Goal: Task Accomplishment & Management: Use online tool/utility

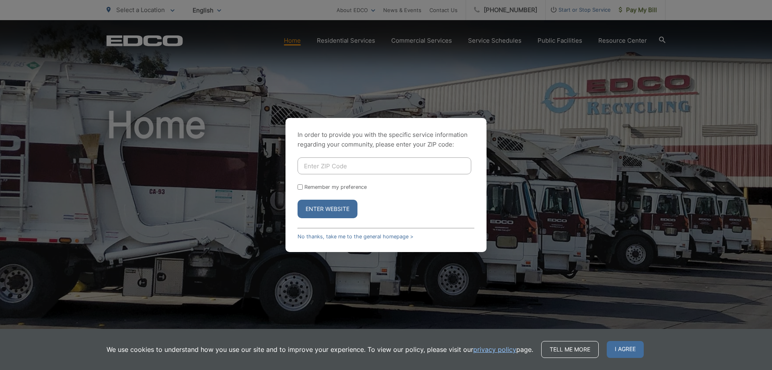
click at [346, 162] on input "Enter ZIP Code" at bounding box center [385, 165] width 174 height 17
type input "90755"
click at [346, 210] on button "Enter Website" at bounding box center [328, 209] width 60 height 19
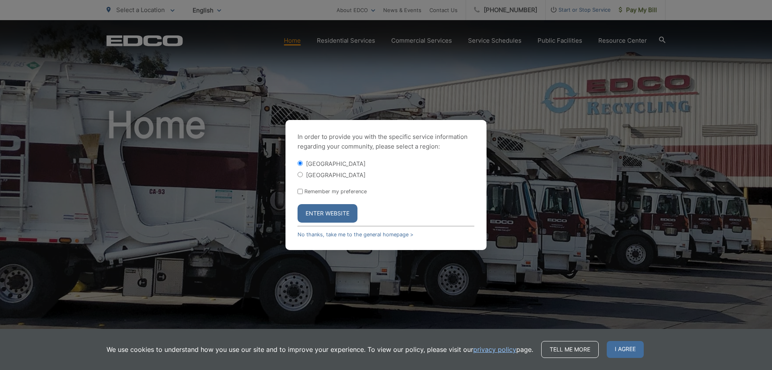
click at [302, 175] on input "[GEOGRAPHIC_DATA]" at bounding box center [300, 174] width 5 height 5
radio input "true"
click at [339, 217] on button "Enter Website" at bounding box center [328, 213] width 60 height 19
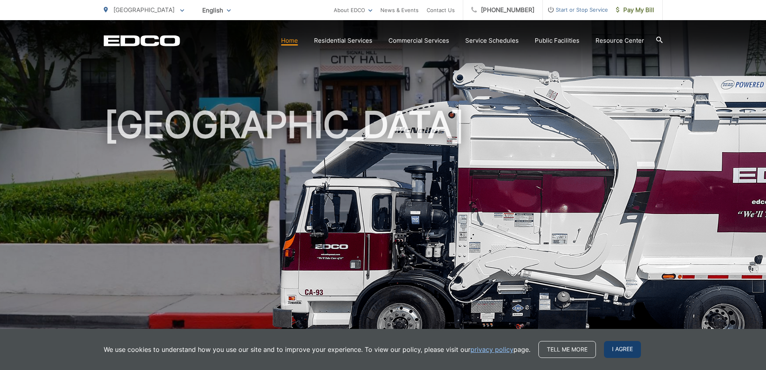
click at [618, 354] on span "I agree" at bounding box center [622, 349] width 37 height 17
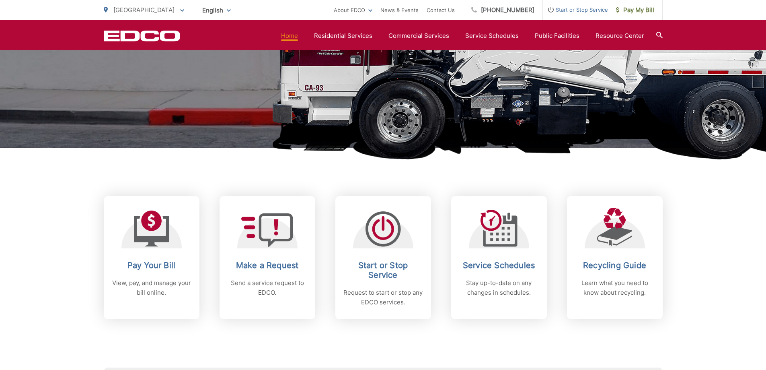
scroll to position [268, 0]
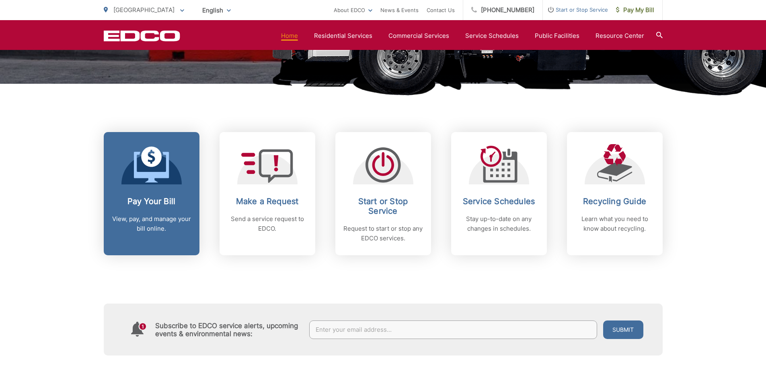
click at [150, 175] on icon at bounding box center [151, 167] width 35 height 31
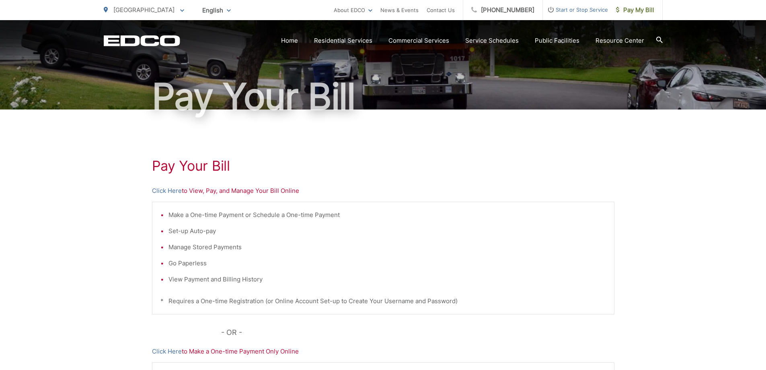
scroll to position [134, 0]
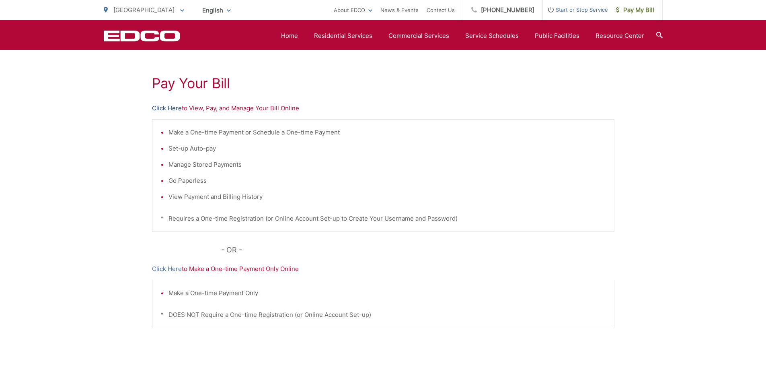
click at [164, 107] on link "Click Here" at bounding box center [167, 108] width 30 height 10
